Goal: Information Seeking & Learning: Learn about a topic

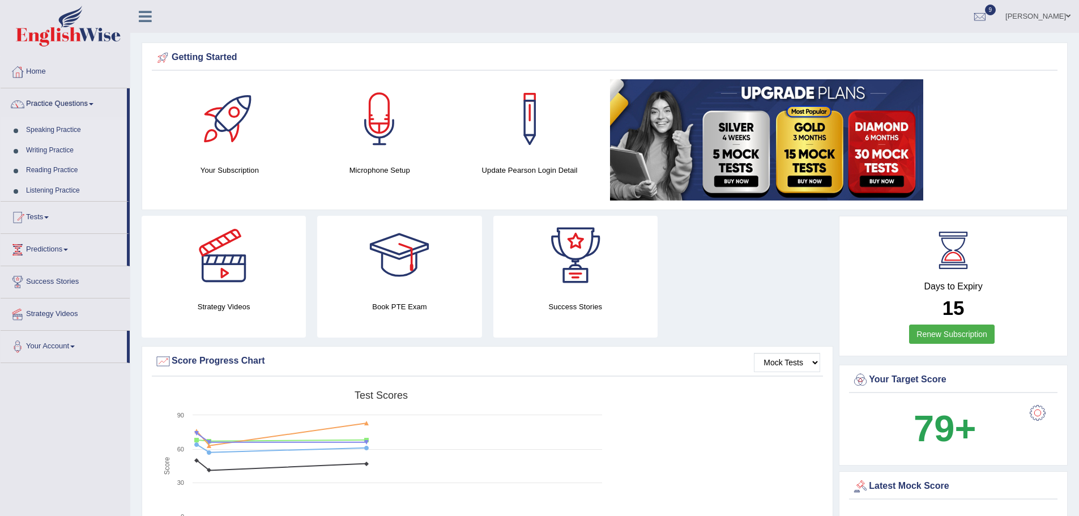
click at [58, 165] on link "Reading Practice" at bounding box center [74, 170] width 106 height 20
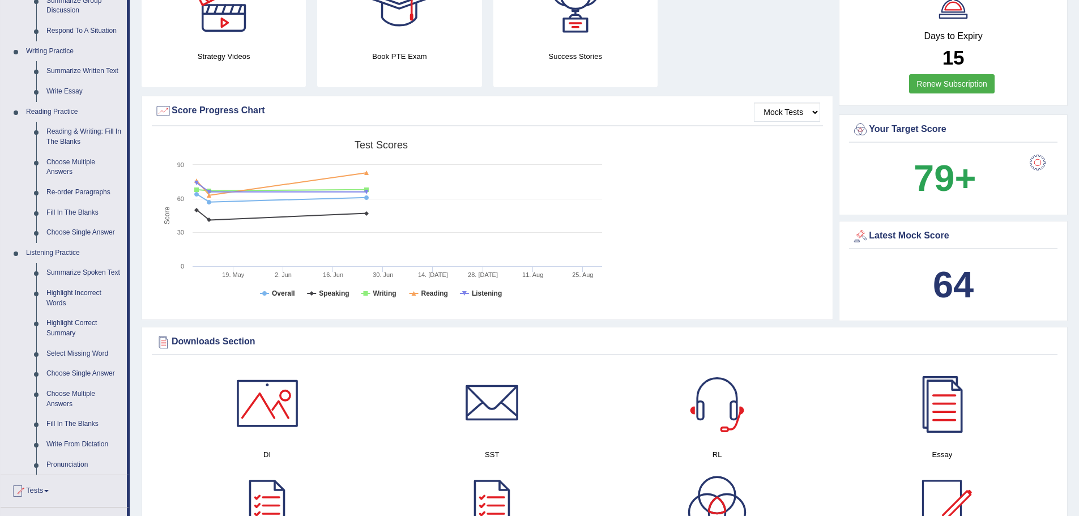
scroll to position [216, 0]
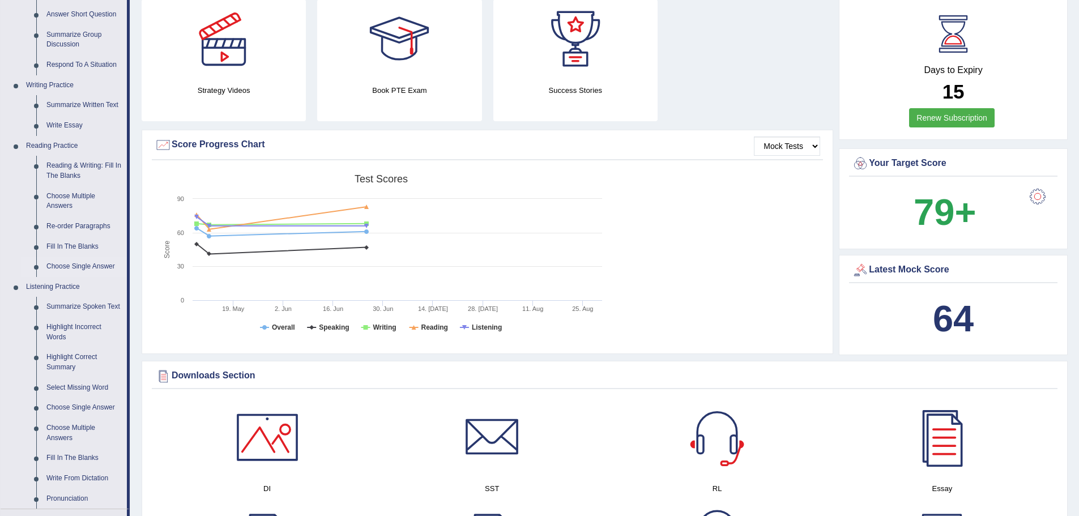
click at [64, 265] on link "Choose Single Answer" at bounding box center [84, 267] width 86 height 20
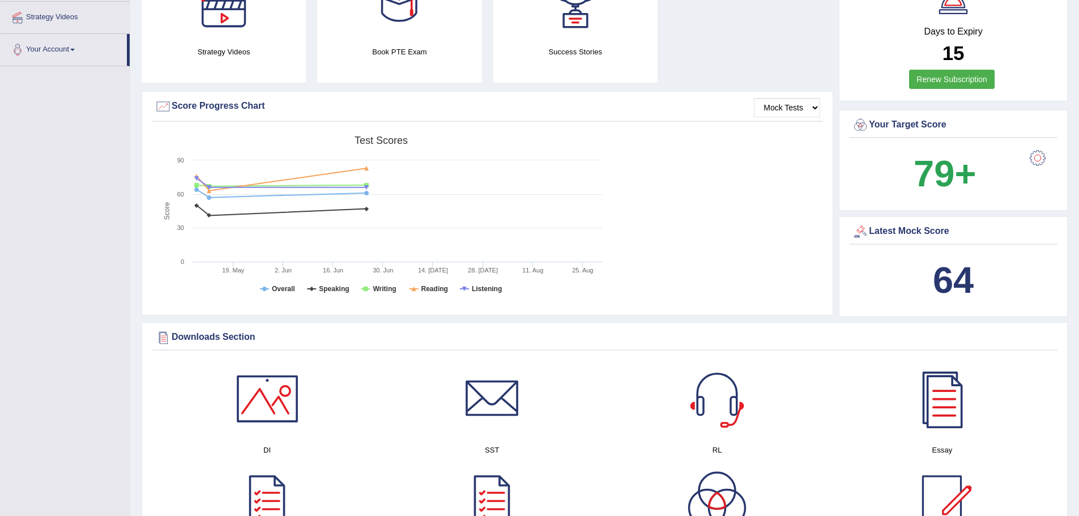
scroll to position [343, 0]
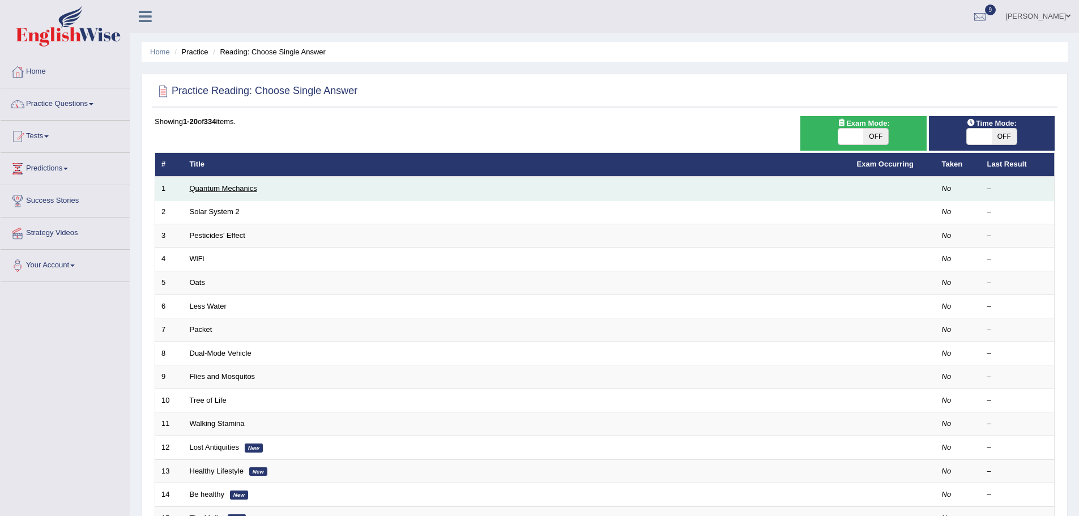
click at [210, 187] on link "Quantum Mechanics" at bounding box center [223, 188] width 67 height 8
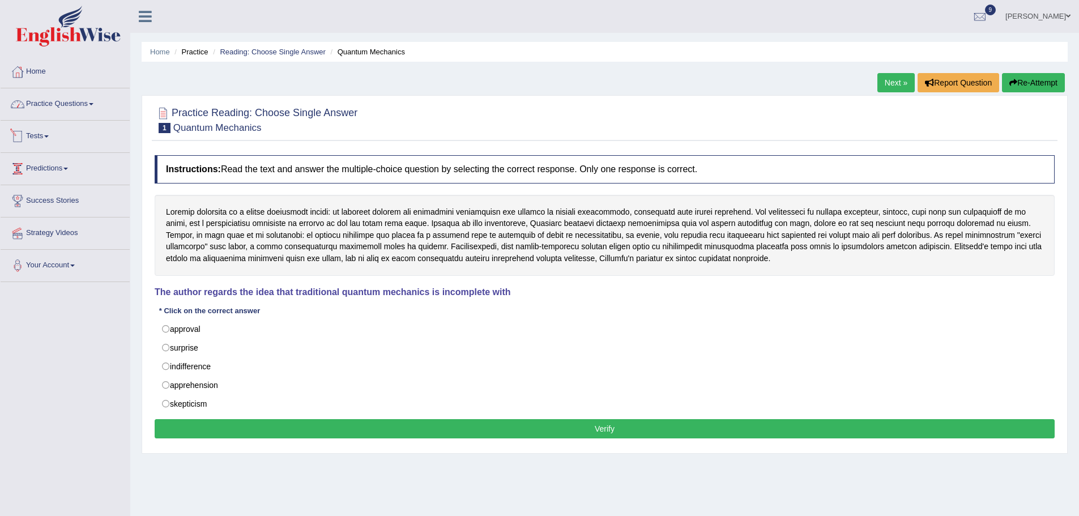
click at [72, 108] on link "Practice Questions" at bounding box center [65, 102] width 129 height 28
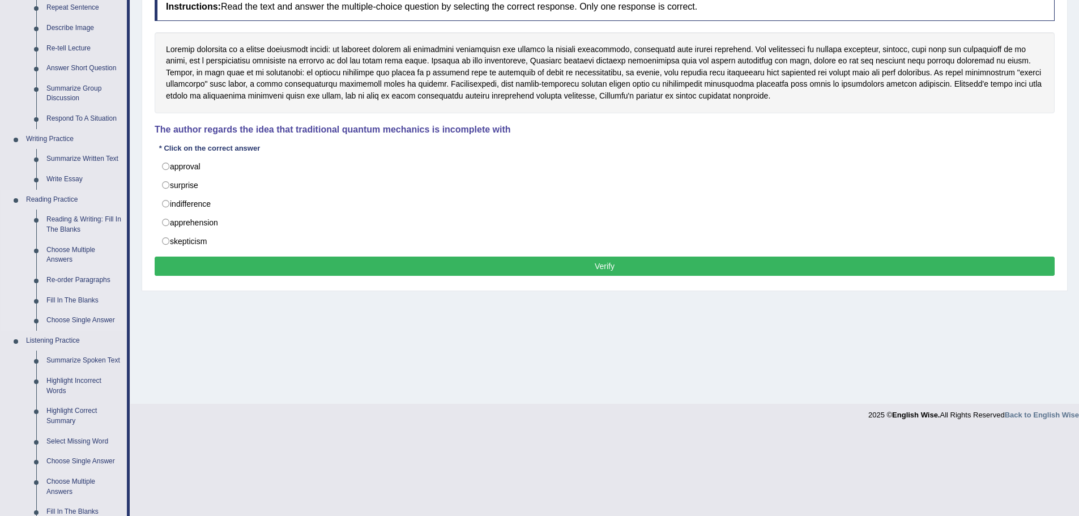
scroll to position [242, 0]
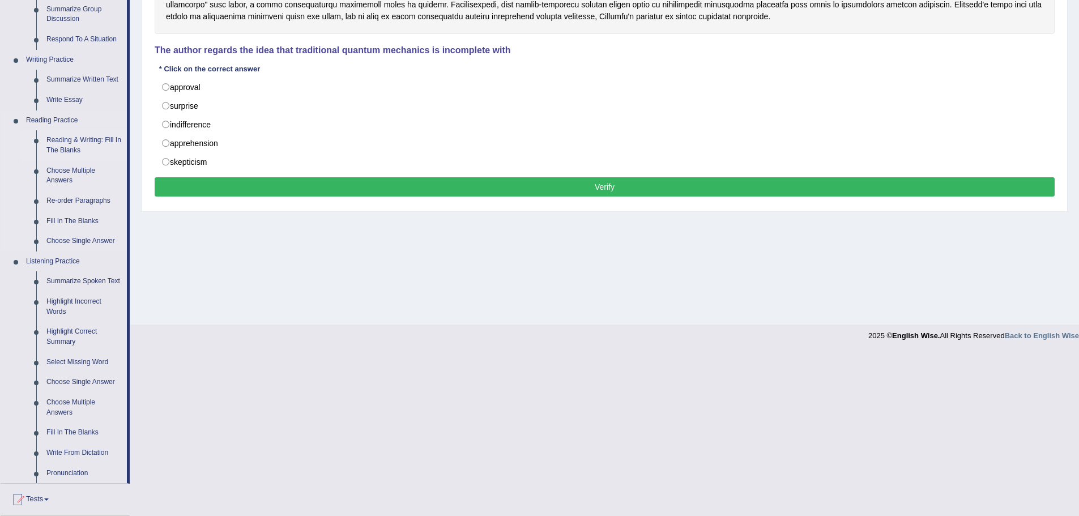
click at [70, 140] on link "Reading & Writing: Fill In The Blanks" at bounding box center [84, 145] width 86 height 30
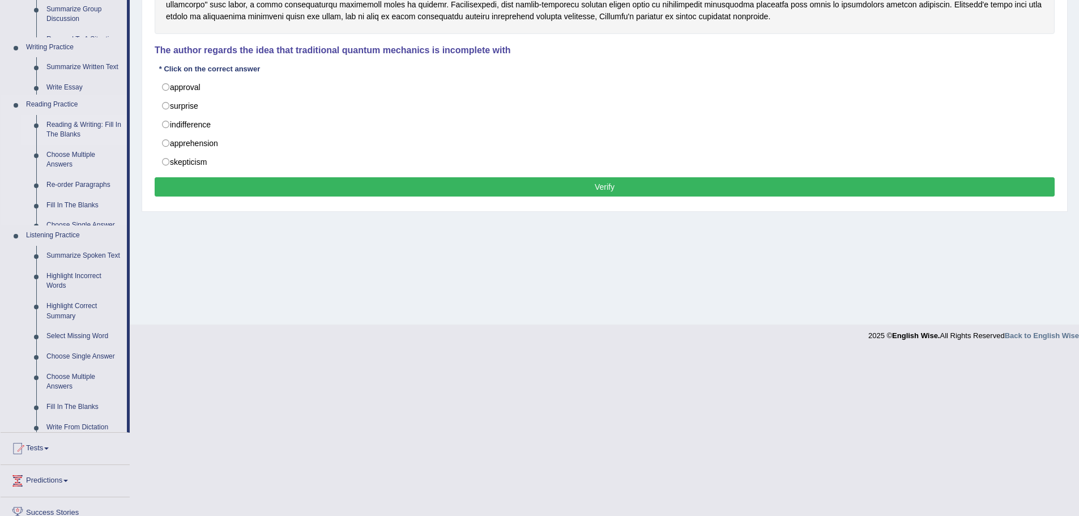
scroll to position [79, 0]
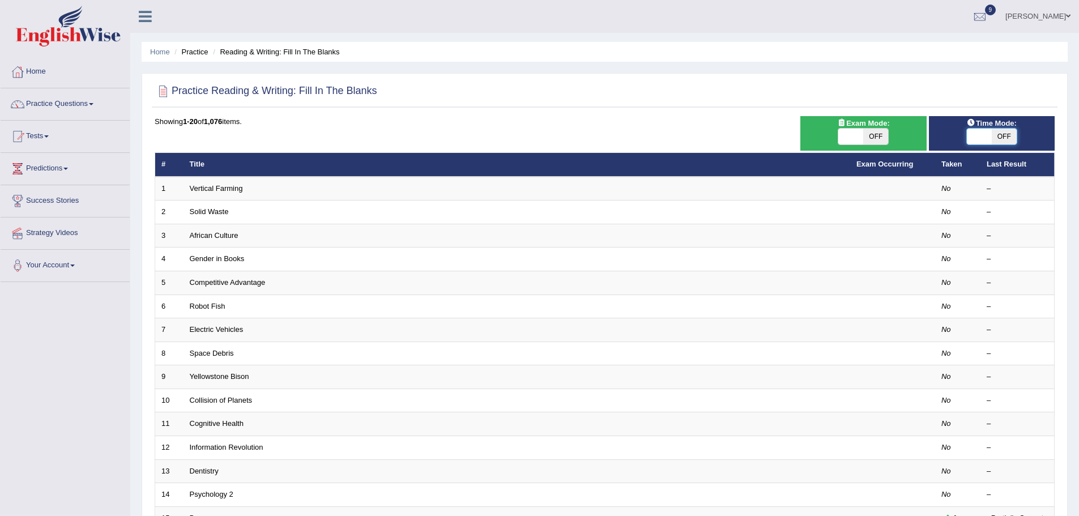
click at [986, 139] on span at bounding box center [979, 137] width 25 height 16
checkbox input "true"
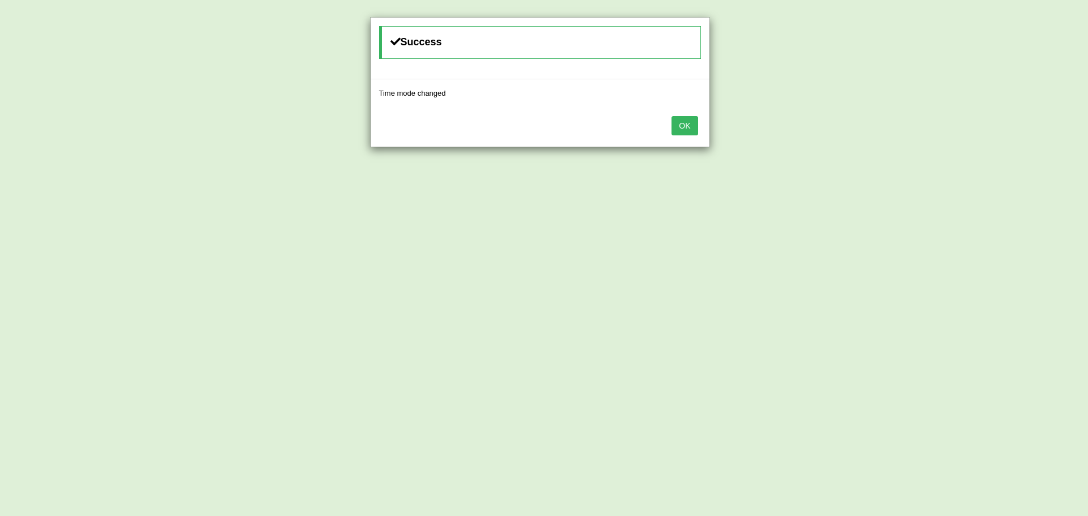
click at [684, 123] on button "OK" at bounding box center [684, 125] width 26 height 19
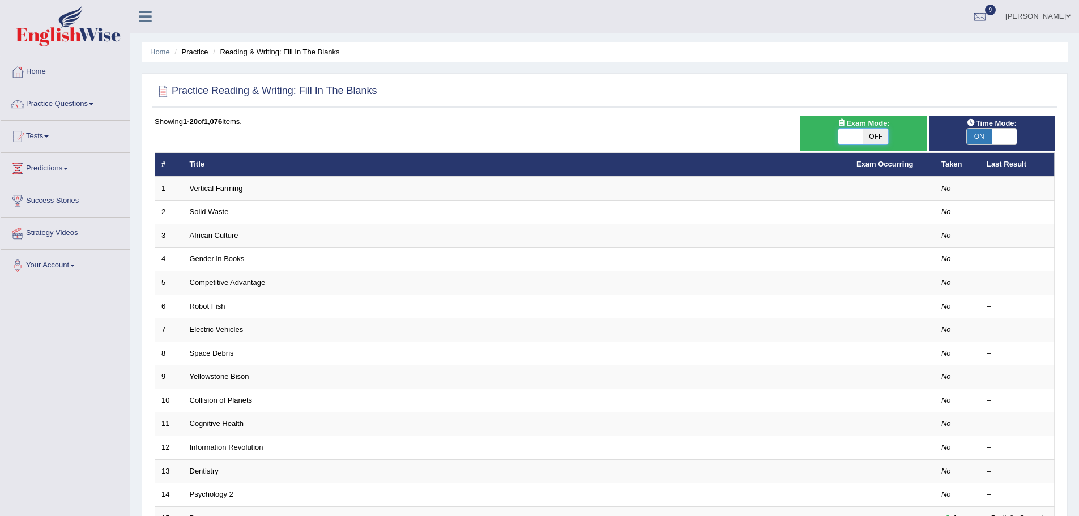
click at [859, 136] on span at bounding box center [850, 137] width 25 height 16
checkbox input "true"
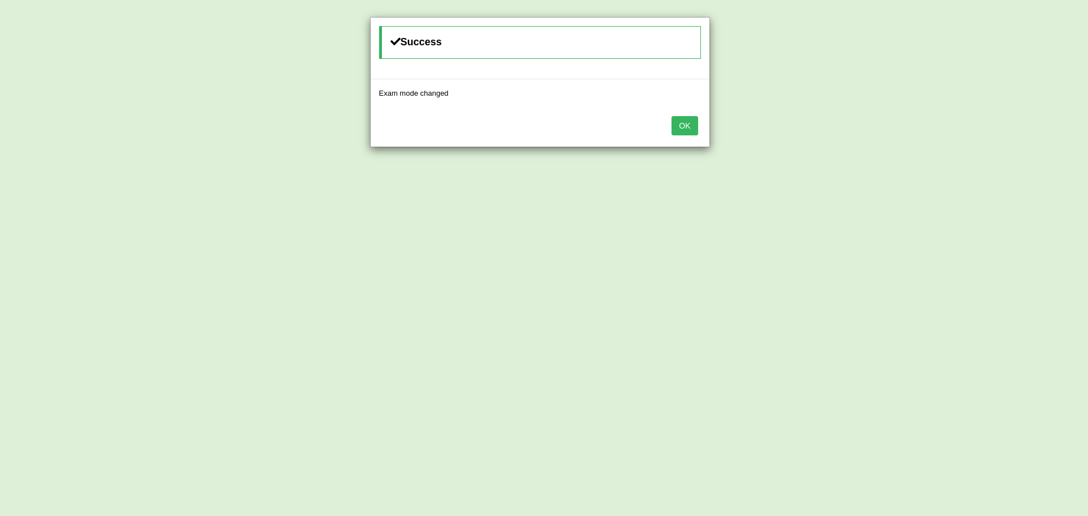
click at [684, 131] on button "OK" at bounding box center [684, 125] width 26 height 19
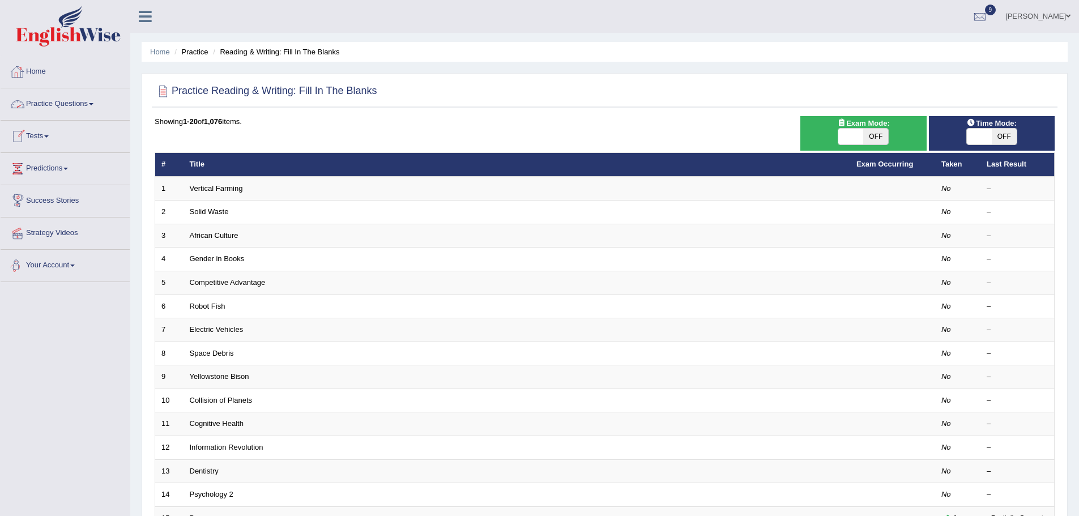
click at [60, 266] on link "Your Account" at bounding box center [65, 264] width 129 height 28
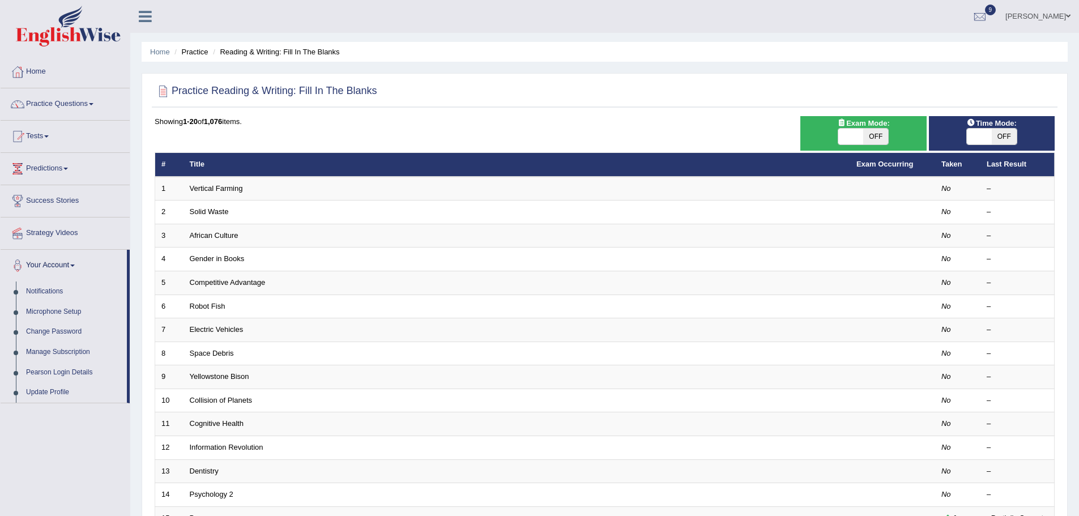
click at [1066, 16] on span at bounding box center [1068, 15] width 5 height 7
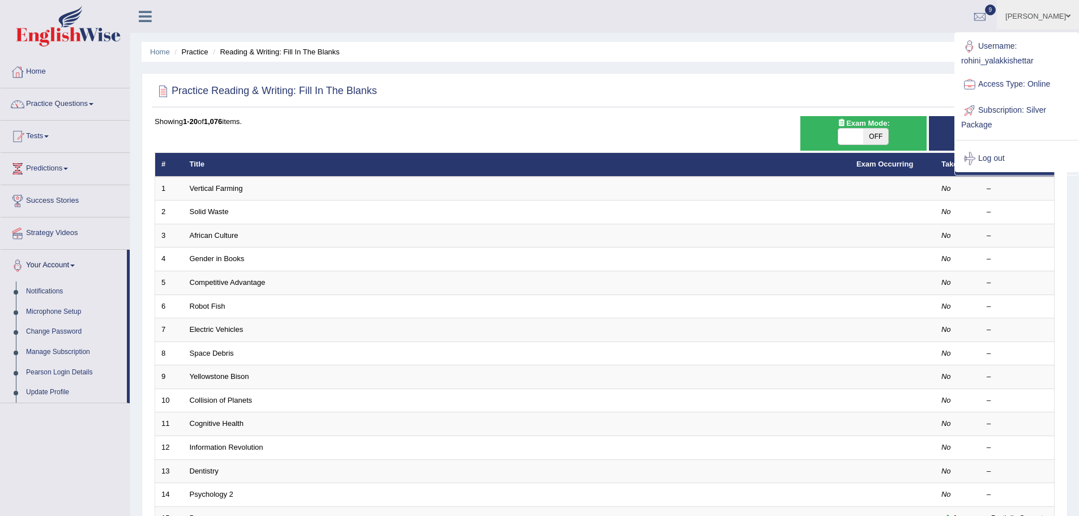
click at [1001, 114] on link "Subscription: Silver Package" at bounding box center [1017, 116] width 122 height 38
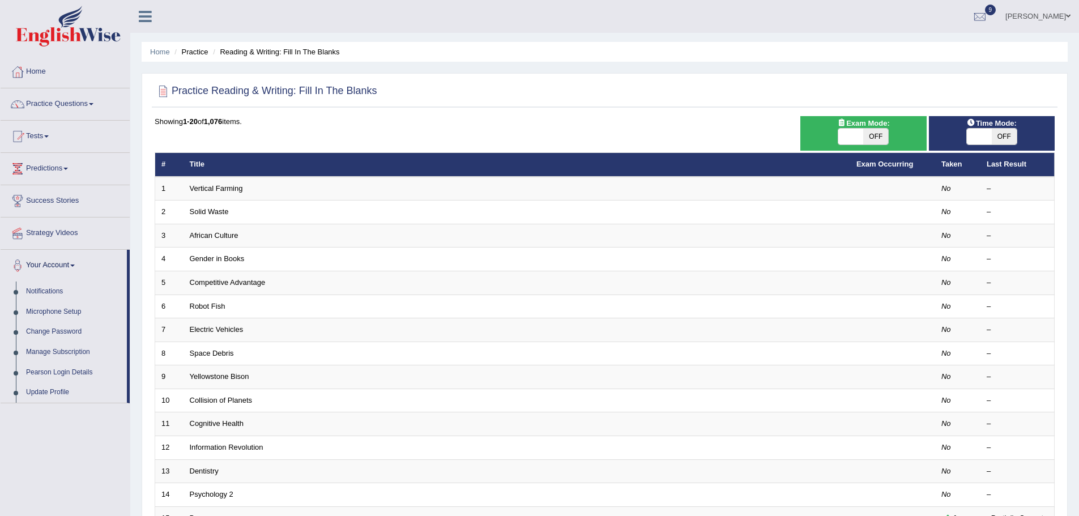
click at [580, 61] on ul "Home Practice Reading & Writing: Fill In The Blanks" at bounding box center [605, 52] width 926 height 20
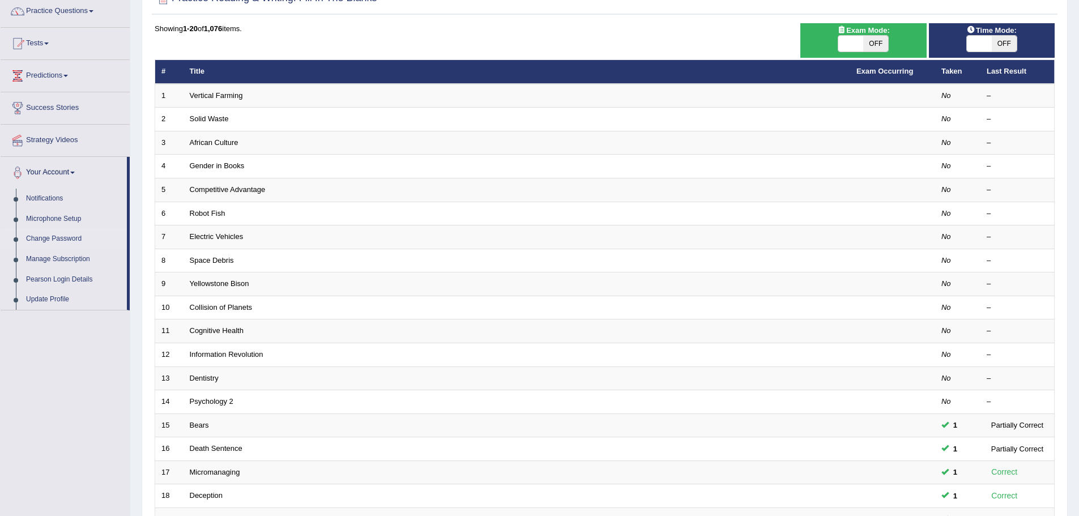
scroll to position [91, 0]
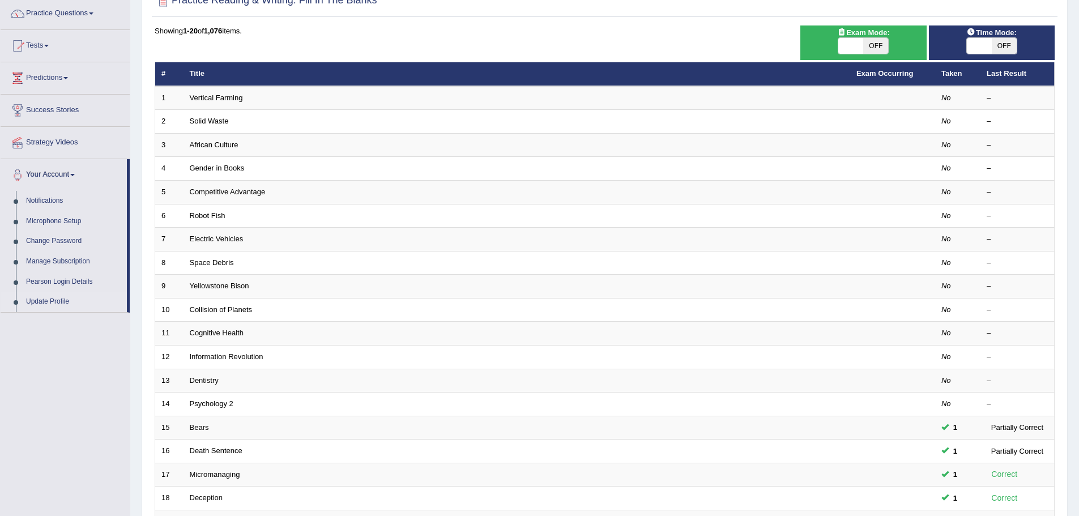
click at [48, 299] on link "Update Profile" at bounding box center [74, 302] width 106 height 20
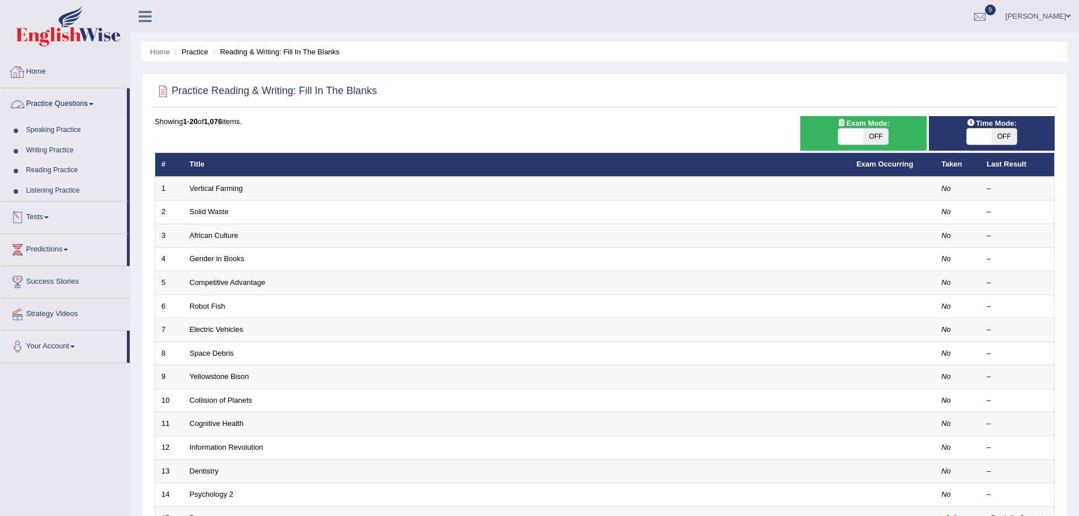
click at [60, 168] on link "Reading Practice" at bounding box center [74, 170] width 106 height 20
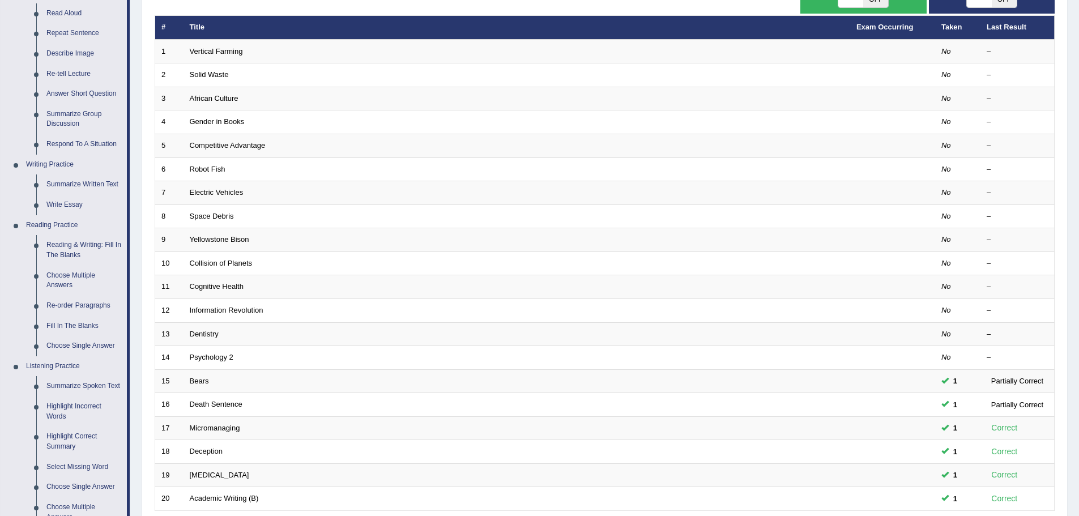
scroll to position [138, 0]
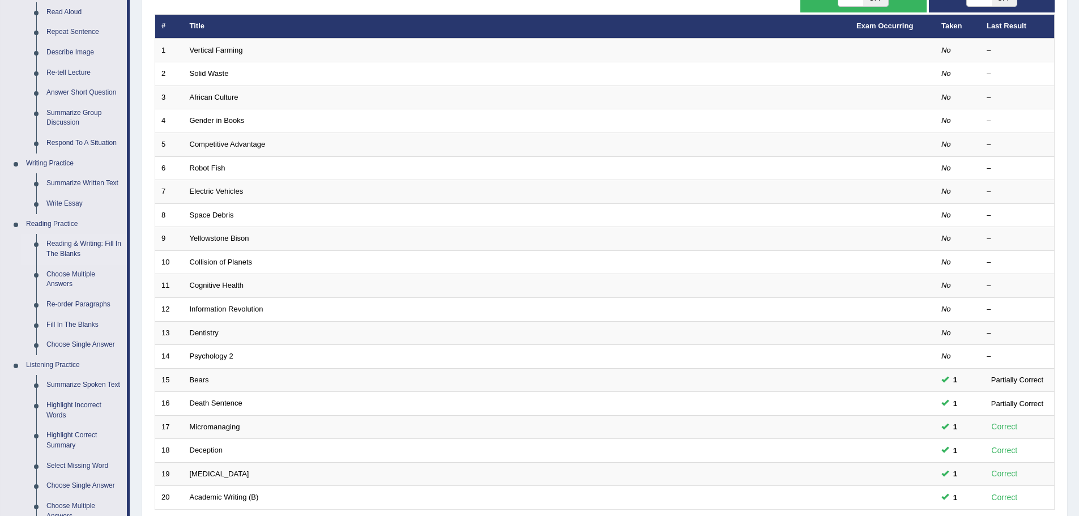
click at [90, 245] on link "Reading & Writing: Fill In The Blanks" at bounding box center [84, 249] width 86 height 30
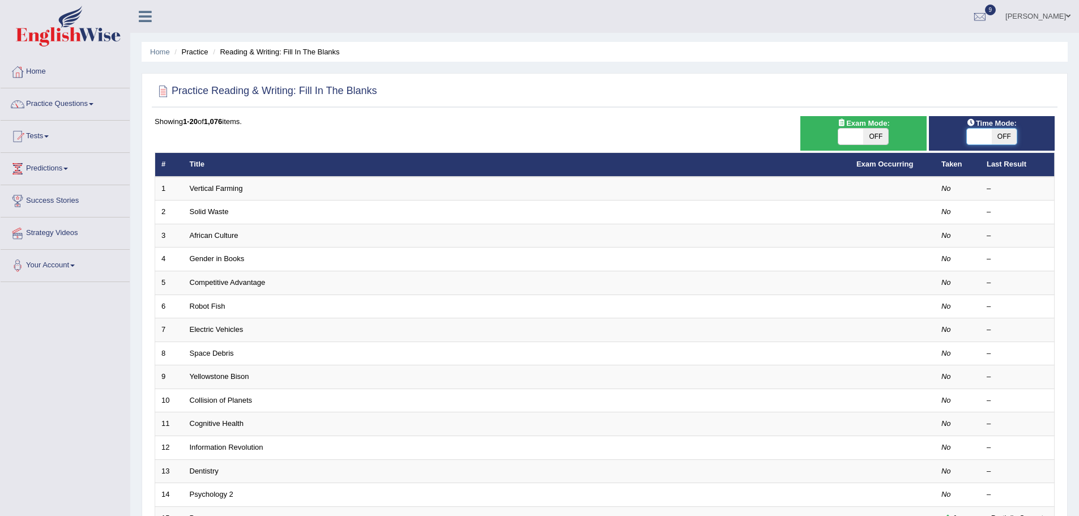
click at [985, 131] on span at bounding box center [979, 137] width 25 height 16
checkbox input "true"
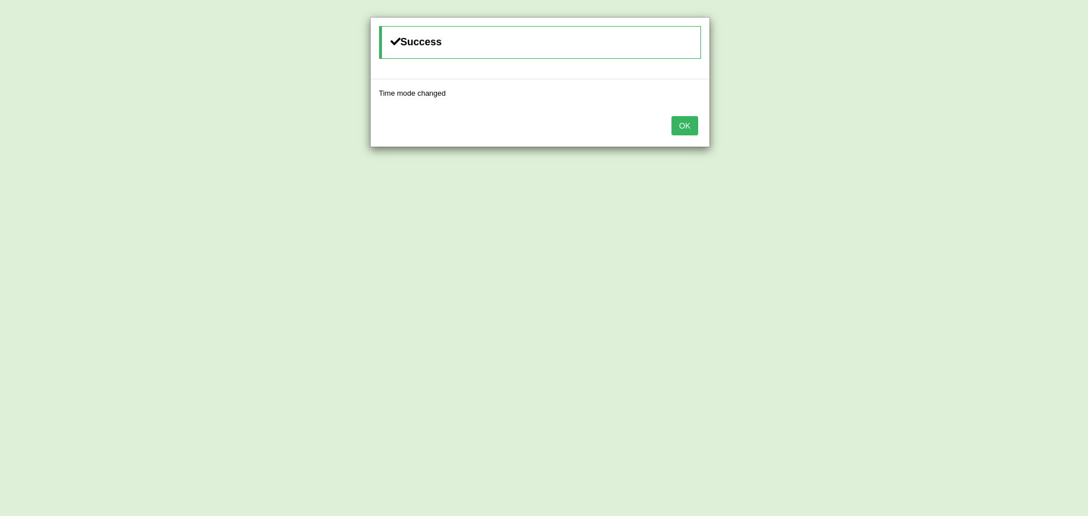
click at [703, 126] on div "OK" at bounding box center [539, 127] width 339 height 40
click at [683, 125] on button "OK" at bounding box center [684, 125] width 26 height 19
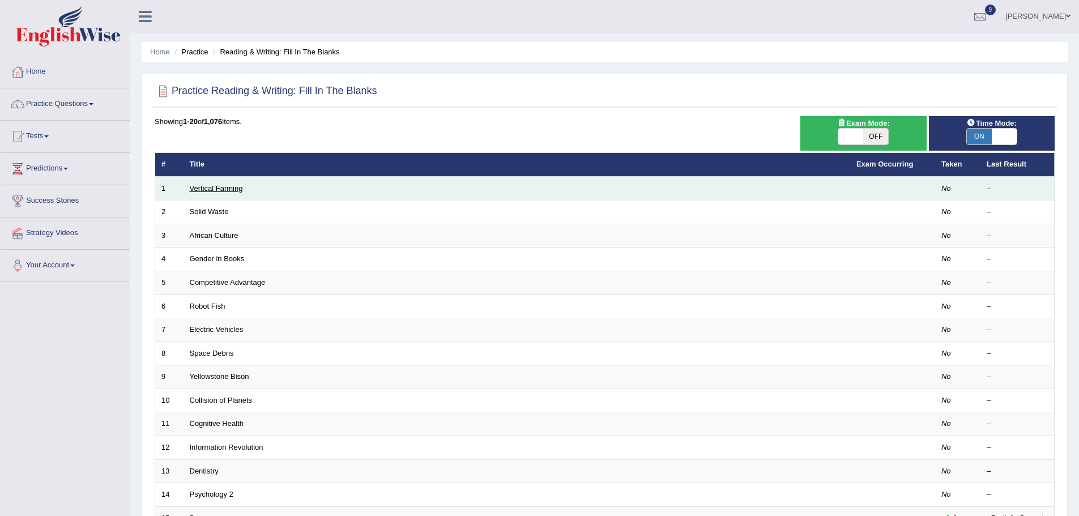
click at [219, 191] on link "Vertical Farming" at bounding box center [216, 188] width 53 height 8
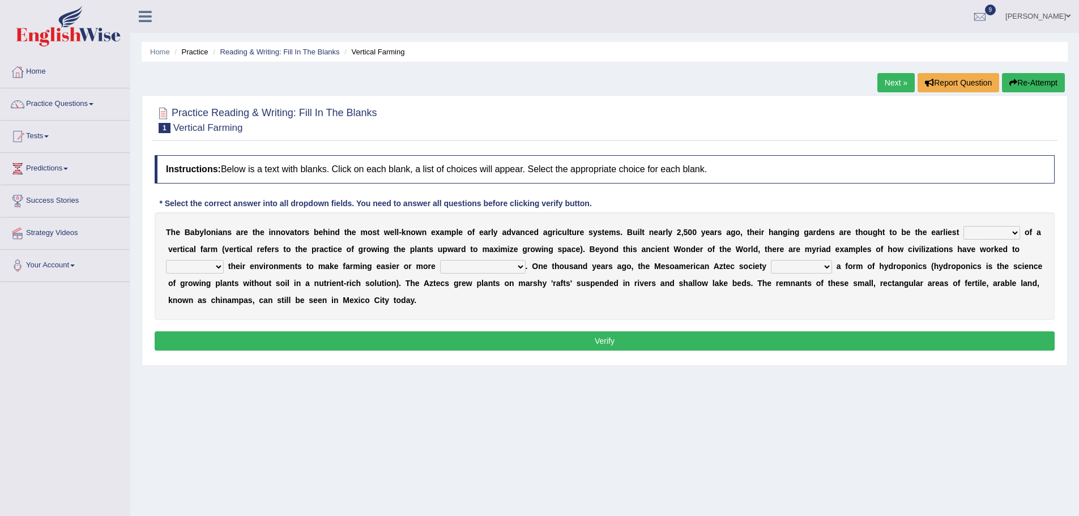
drag, startPoint x: 163, startPoint y: 230, endPoint x: 476, endPoint y: 310, distance: 323.3
click at [476, 310] on div "T h e B a b y l o n i a n s a r e t h e i n n o v a t o r s b e h i n d t h e m…" at bounding box center [605, 266] width 900 height 108
click at [446, 408] on div "Home Practice Reading & Writing: Fill In The Blanks Vertical Farming Next » Rep…" at bounding box center [604, 283] width 949 height 566
click at [322, 426] on div "Home Practice Reading & Writing: Fill In The Blanks Vertical Farming Next » Rep…" at bounding box center [604, 283] width 949 height 566
